Goal: Complete application form: Complete application form

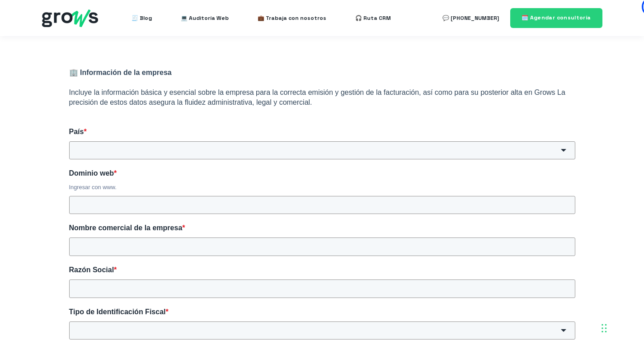
scroll to position [136, 0]
click at [95, 146] on input "País *" at bounding box center [322, 150] width 506 height 18
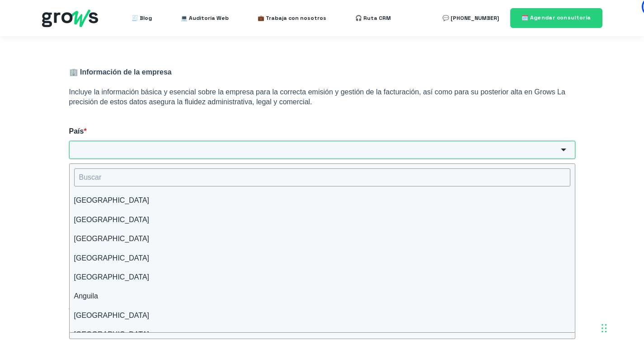
click at [95, 146] on input "País *" at bounding box center [322, 150] width 506 height 18
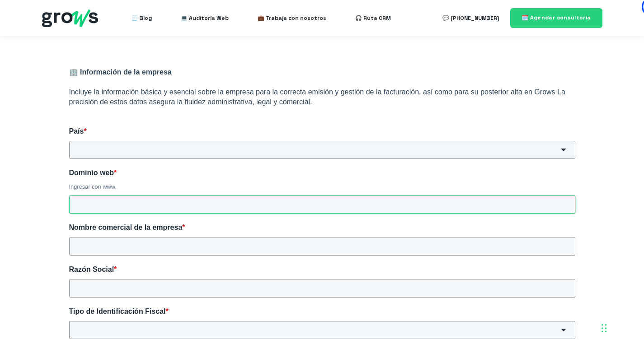
click at [99, 207] on div "Dominio web * Ingresar con www." at bounding box center [322, 191] width 506 height 46
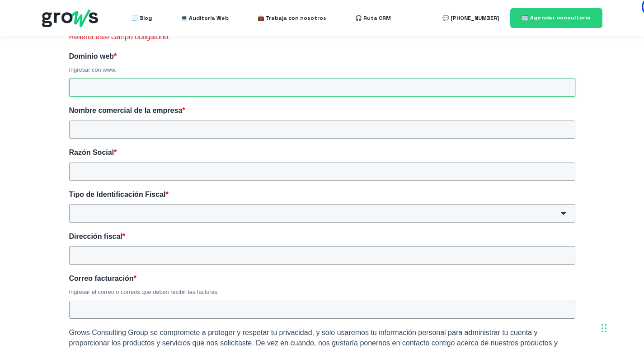
scroll to position [271, 0]
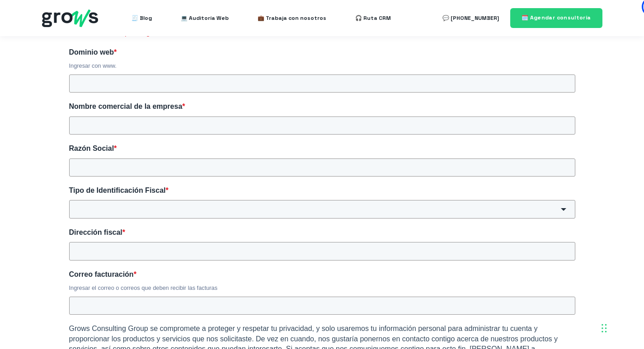
click at [114, 111] on div "🏢 Información de la empresa Incluye la información básica y esencial sobre la e…" at bounding box center [322, 209] width 542 height 590
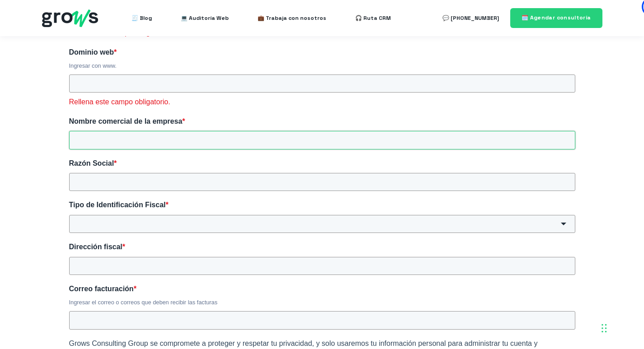
click at [108, 139] on input "Nombre comercial de la empresa *" at bounding box center [322, 140] width 506 height 18
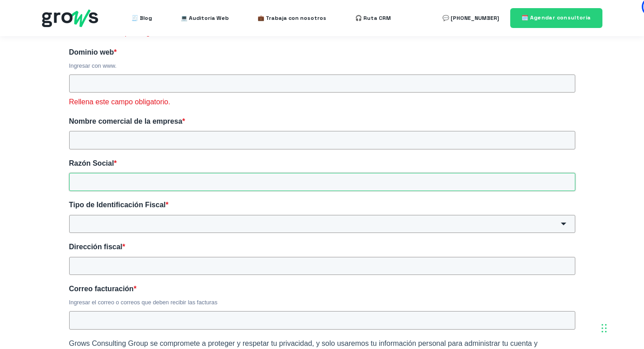
click at [104, 175] on div "Razón Social *" at bounding box center [322, 175] width 506 height 33
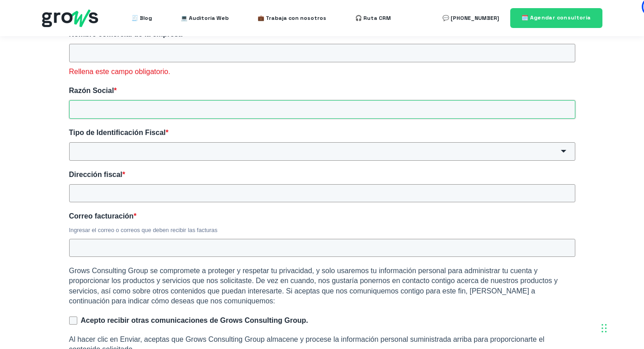
scroll to position [362, 0]
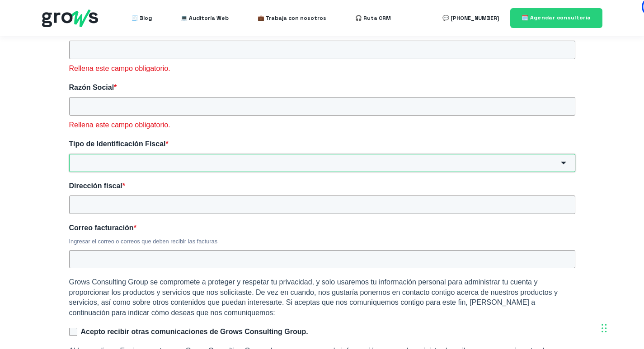
click at [110, 146] on div "Tipo de Identificación Fiscal * RUT RUC RFC NIT CUIT RIF CPF NITE RNC RTU TAX ID" at bounding box center [322, 155] width 506 height 33
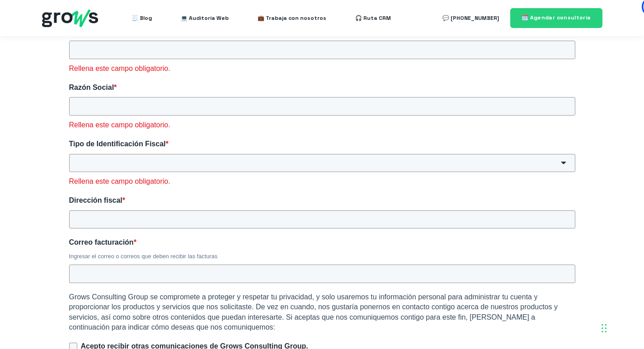
click at [564, 162] on span "HubSpot Form" at bounding box center [563, 163] width 5 height 3
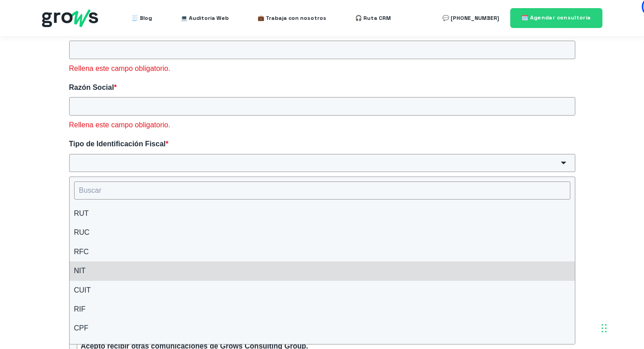
click at [83, 262] on li "NIT" at bounding box center [322, 271] width 505 height 19
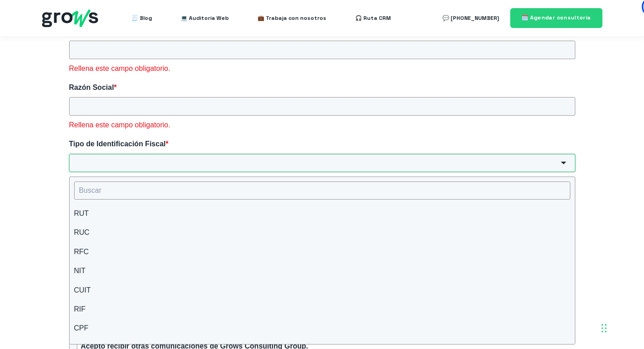
type input "NIT"
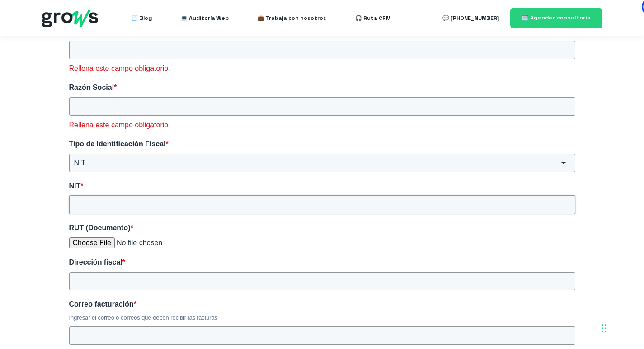
click at [105, 198] on input "NIT *" at bounding box center [322, 205] width 506 height 18
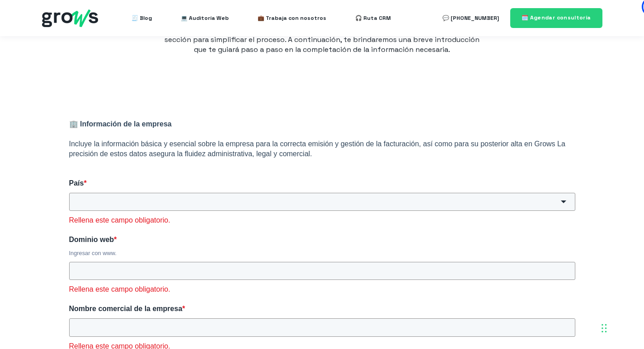
scroll to position [90, 0]
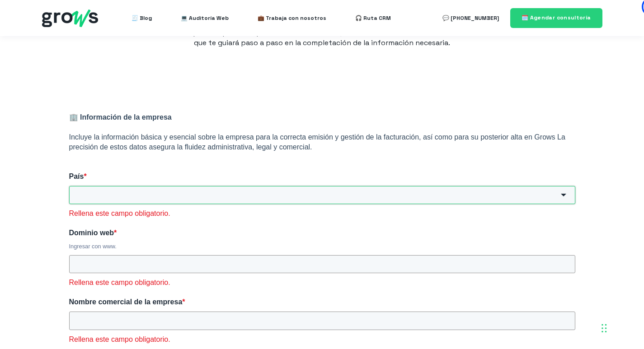
click at [113, 195] on input "País *" at bounding box center [322, 195] width 506 height 18
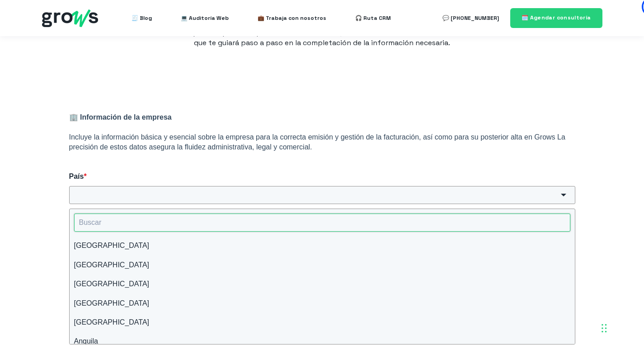
click at [104, 223] on input "HubSpot Form" at bounding box center [322, 223] width 496 height 18
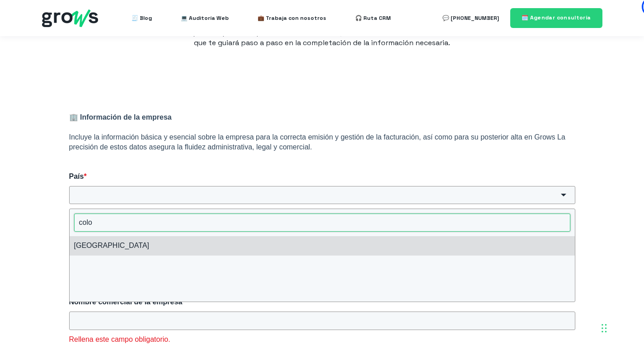
type input "colo"
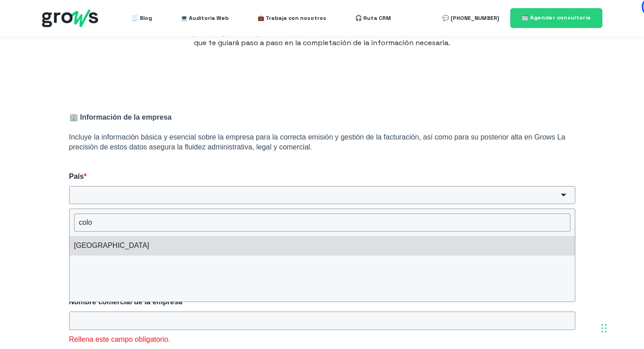
click at [95, 244] on li "[GEOGRAPHIC_DATA]" at bounding box center [322, 245] width 505 height 19
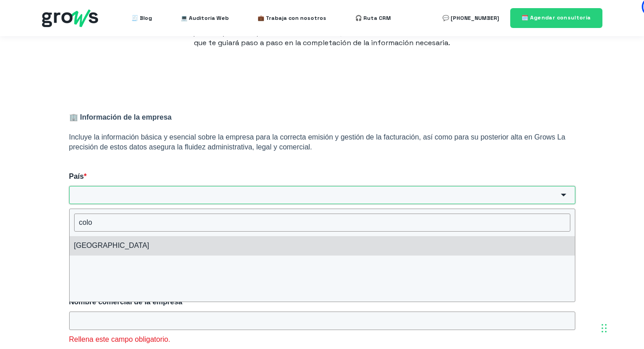
type input "[GEOGRAPHIC_DATA]"
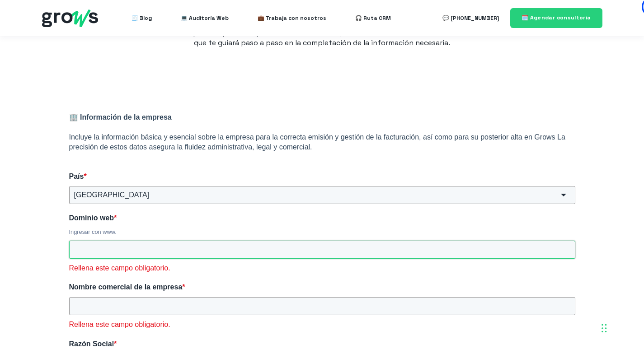
click at [112, 246] on input "Dominio web *" at bounding box center [322, 250] width 506 height 18
